Goal: Information Seeking & Learning: Learn about a topic

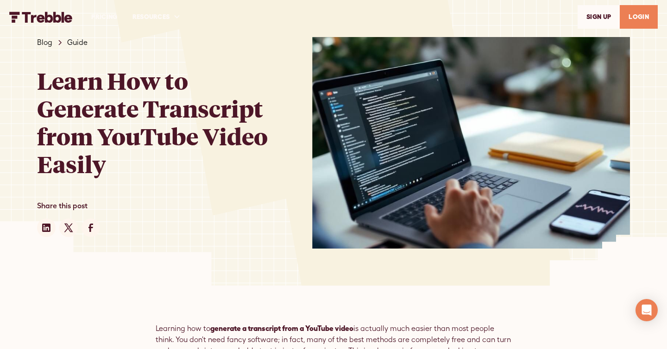
click at [52, 18] on img "home" at bounding box center [40, 17] width 63 height 11
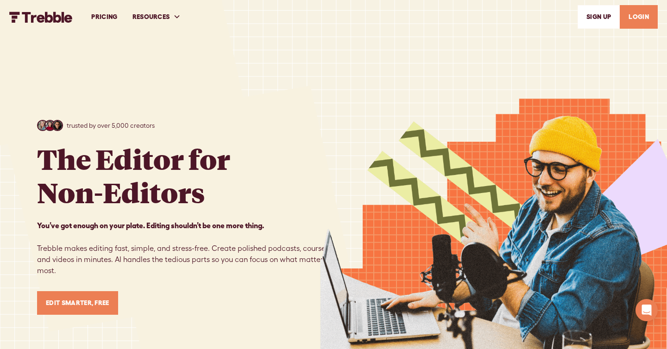
click at [100, 13] on link "PRICING" at bounding box center [104, 17] width 41 height 32
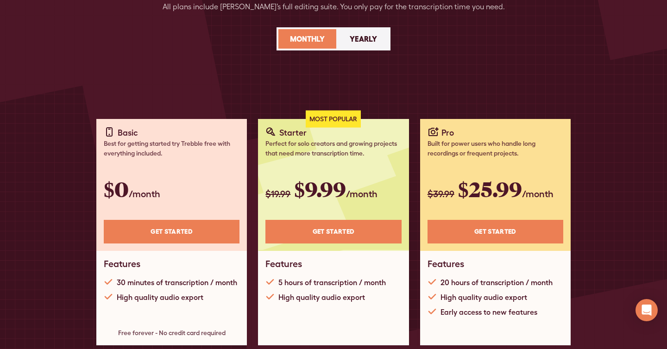
scroll to position [228, 0]
